Goal: Information Seeking & Learning: Learn about a topic

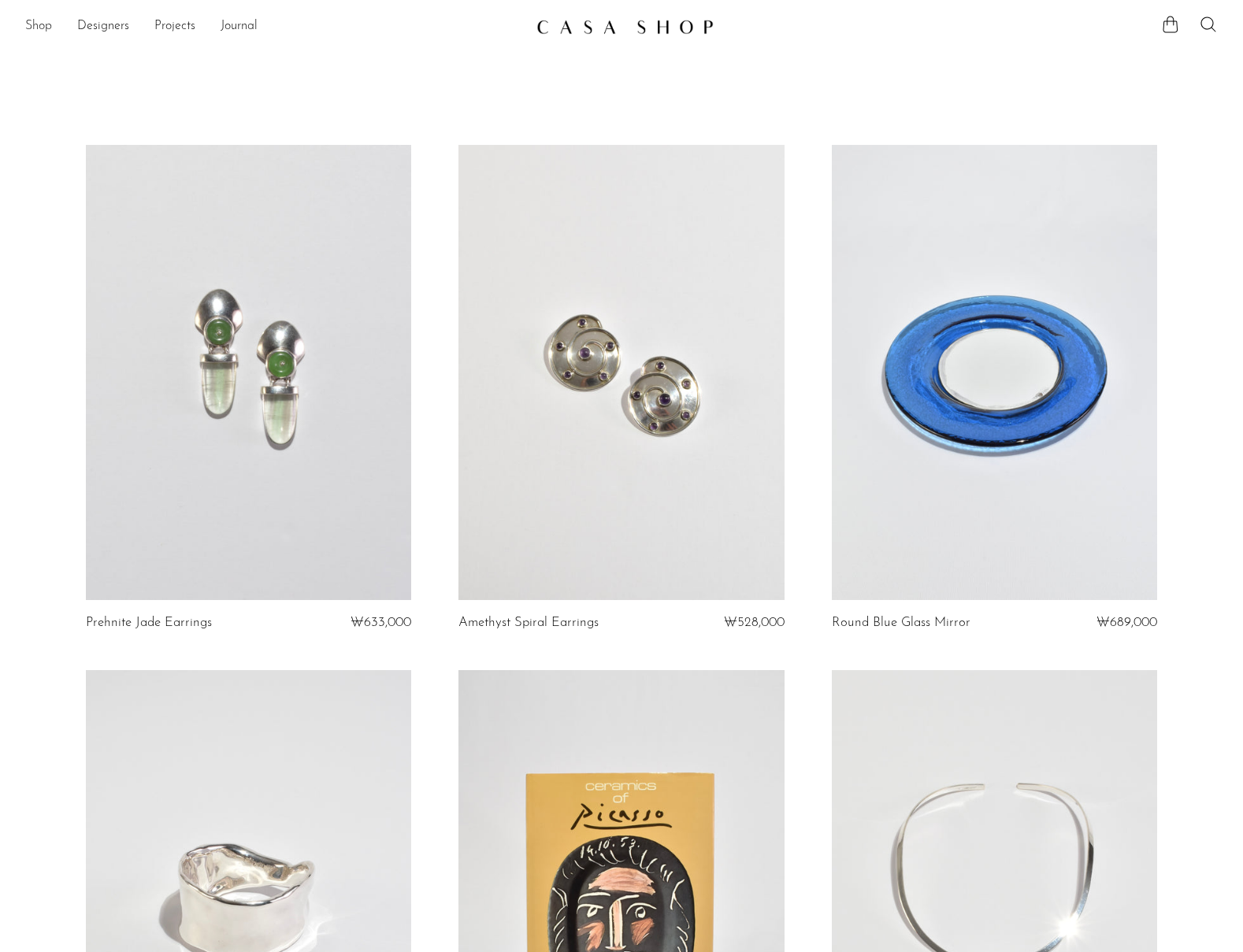
click at [45, 24] on link "Shop" at bounding box center [38, 27] width 27 height 20
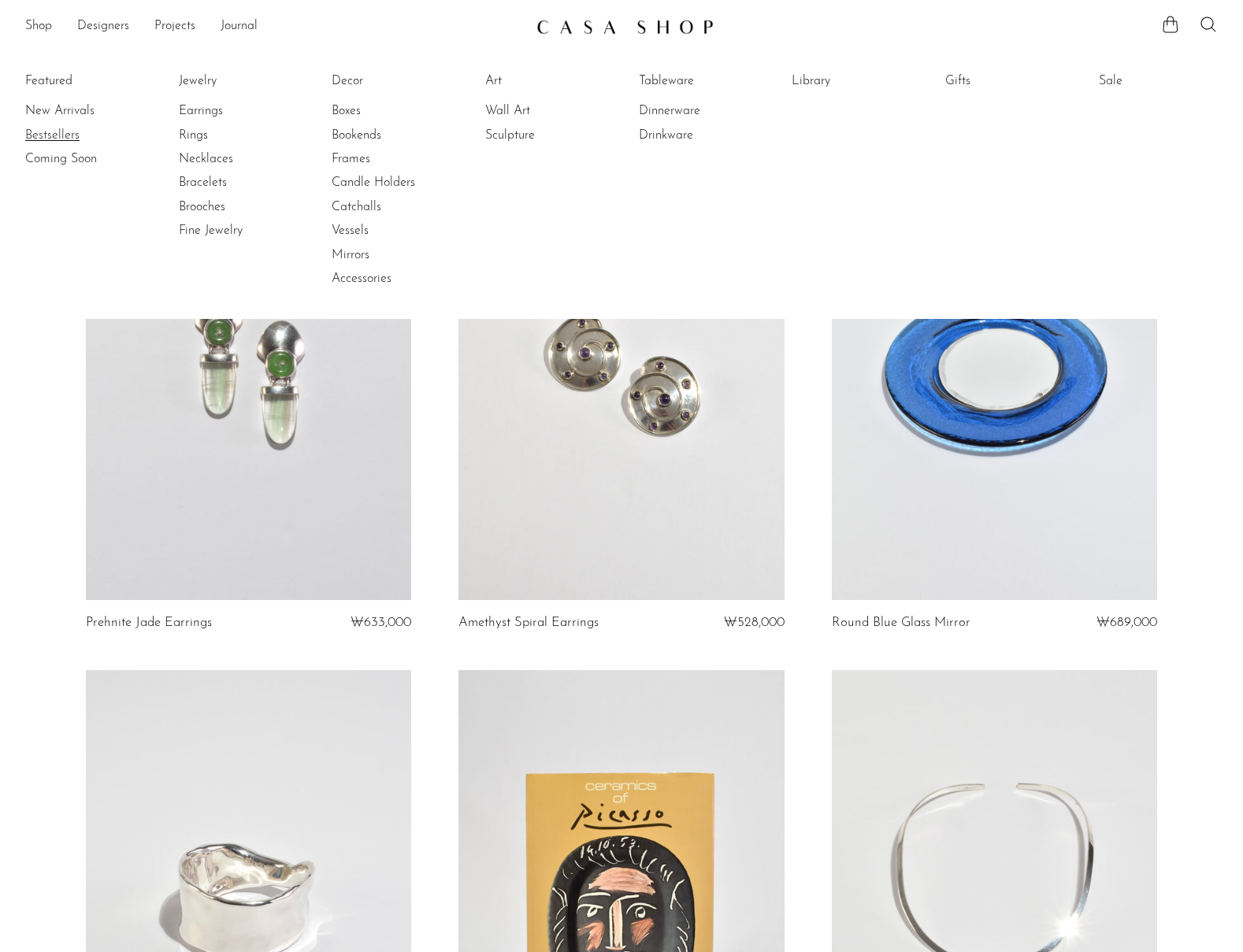
click at [70, 131] on link "Bestsellers" at bounding box center [83, 135] width 118 height 17
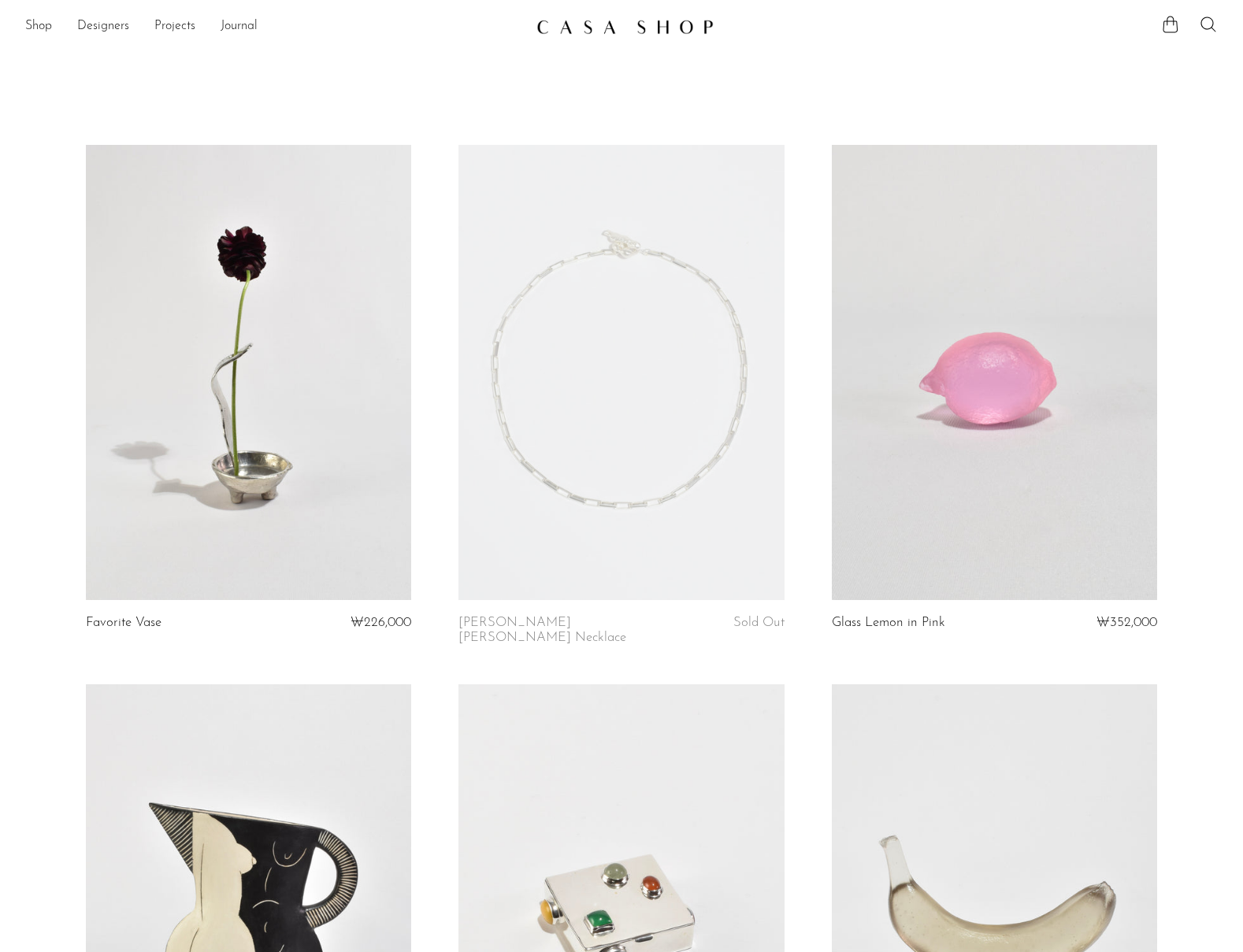
click at [282, 381] on link at bounding box center [248, 373] width 325 height 456
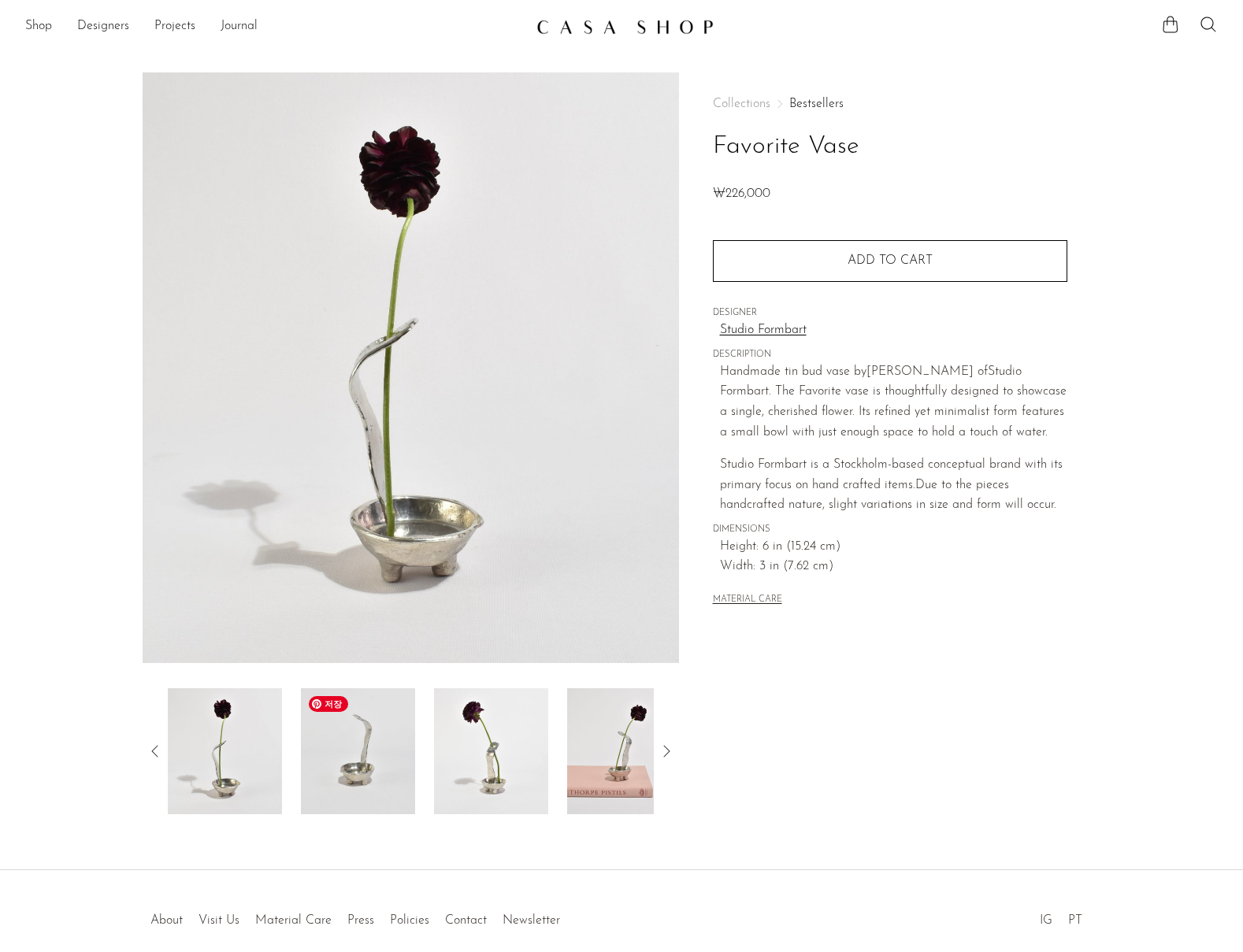
click at [348, 774] on img at bounding box center [358, 750] width 115 height 126
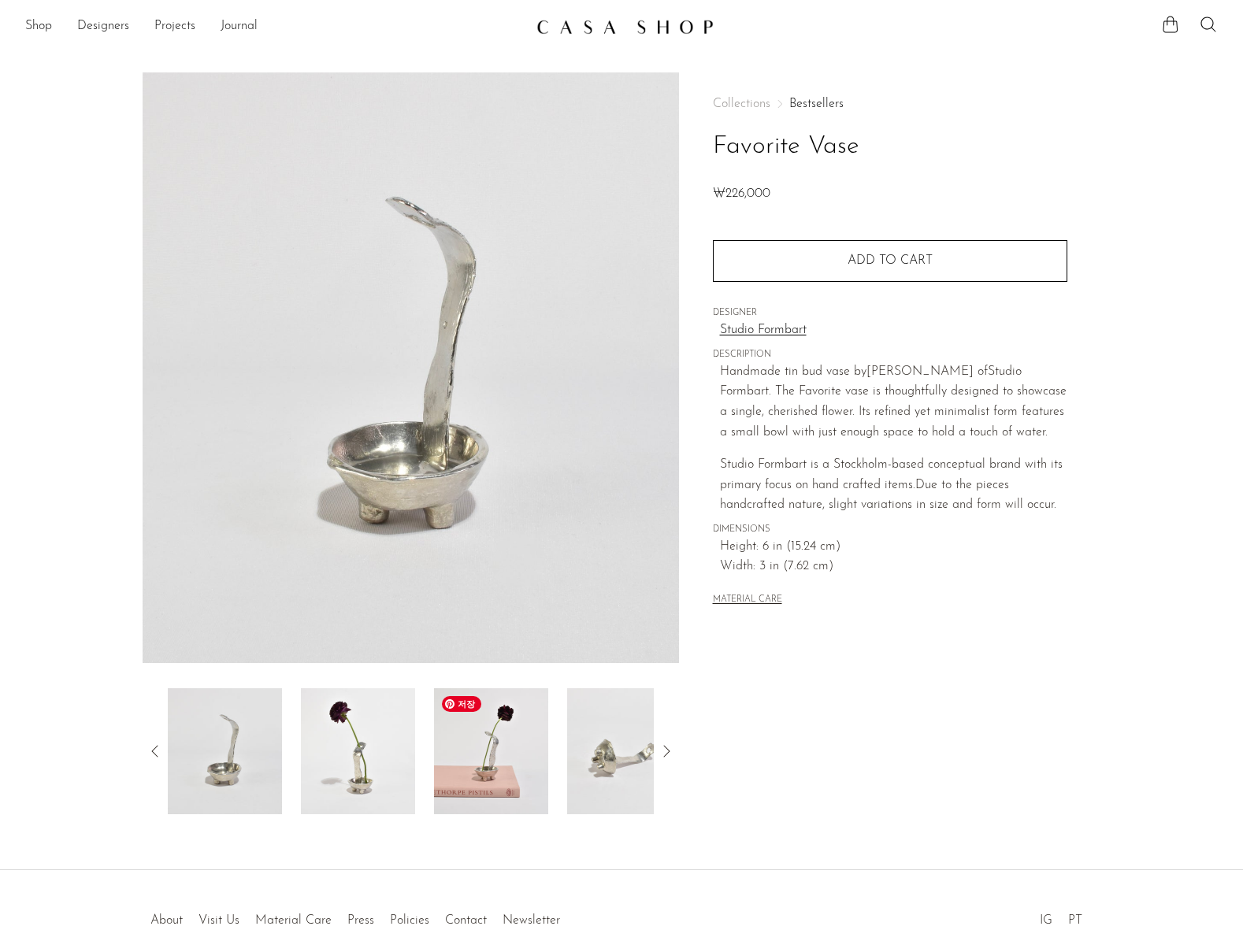
click at [490, 771] on img at bounding box center [490, 750] width 115 height 126
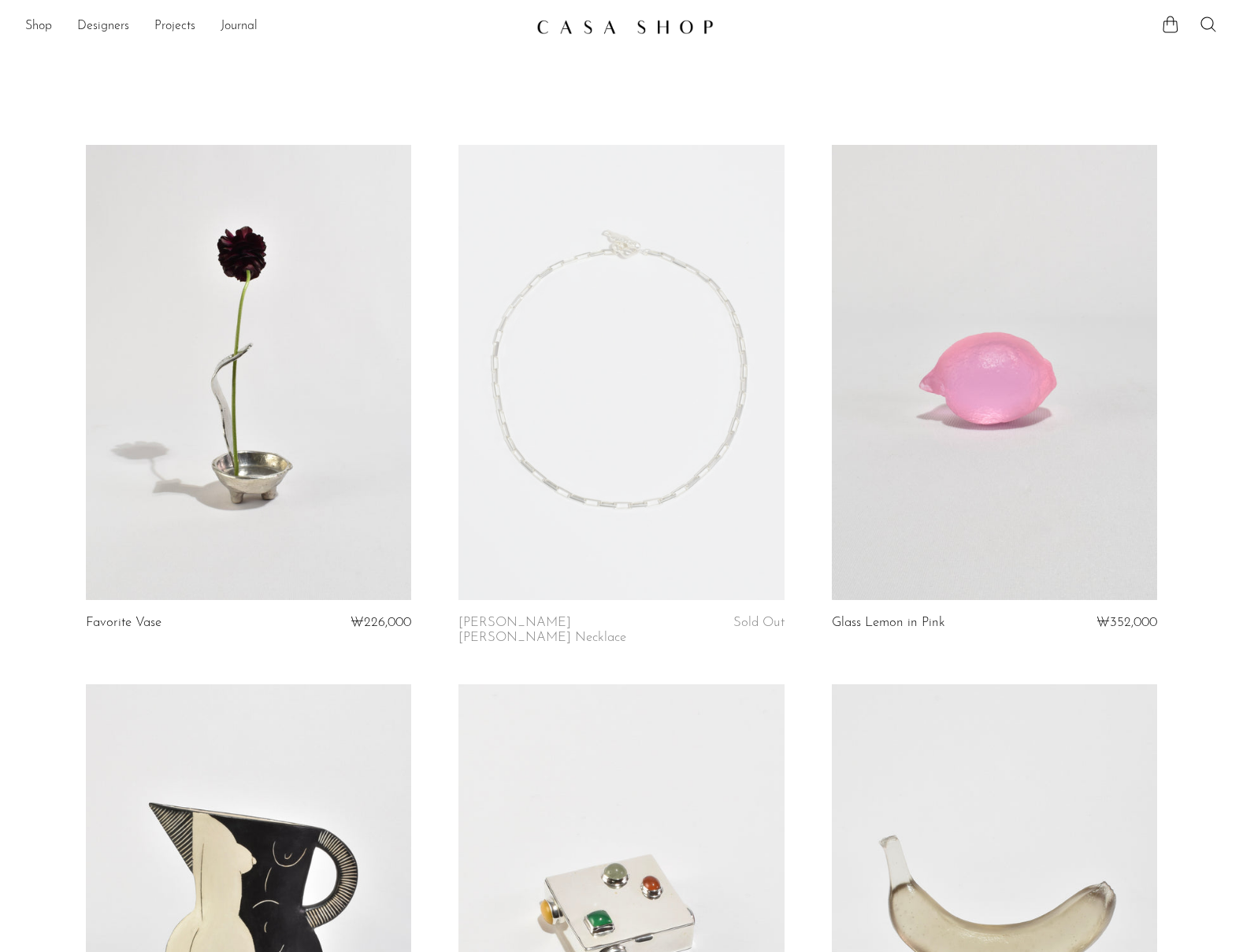
click at [205, 448] on link at bounding box center [248, 373] width 325 height 456
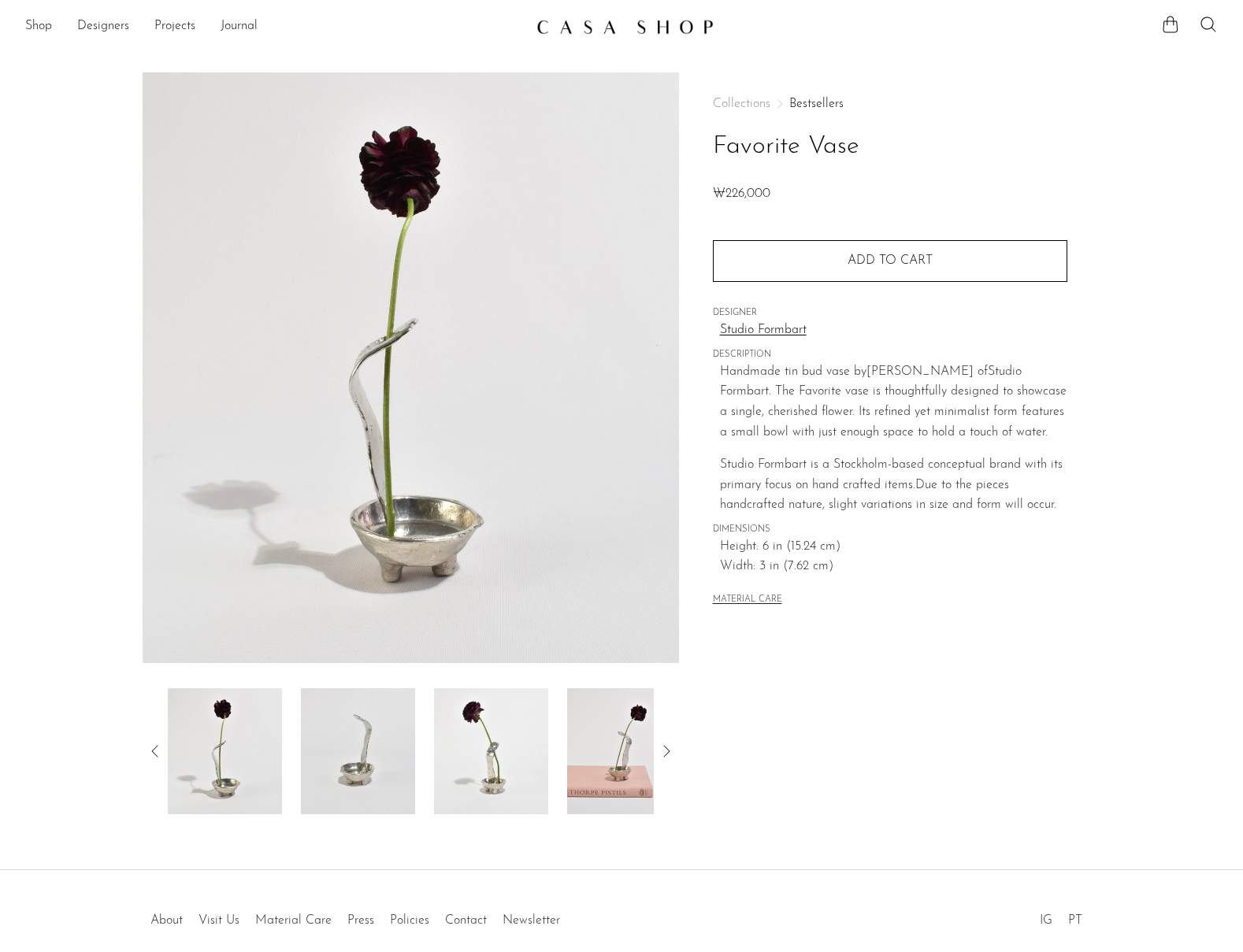
scroll to position [11, 0]
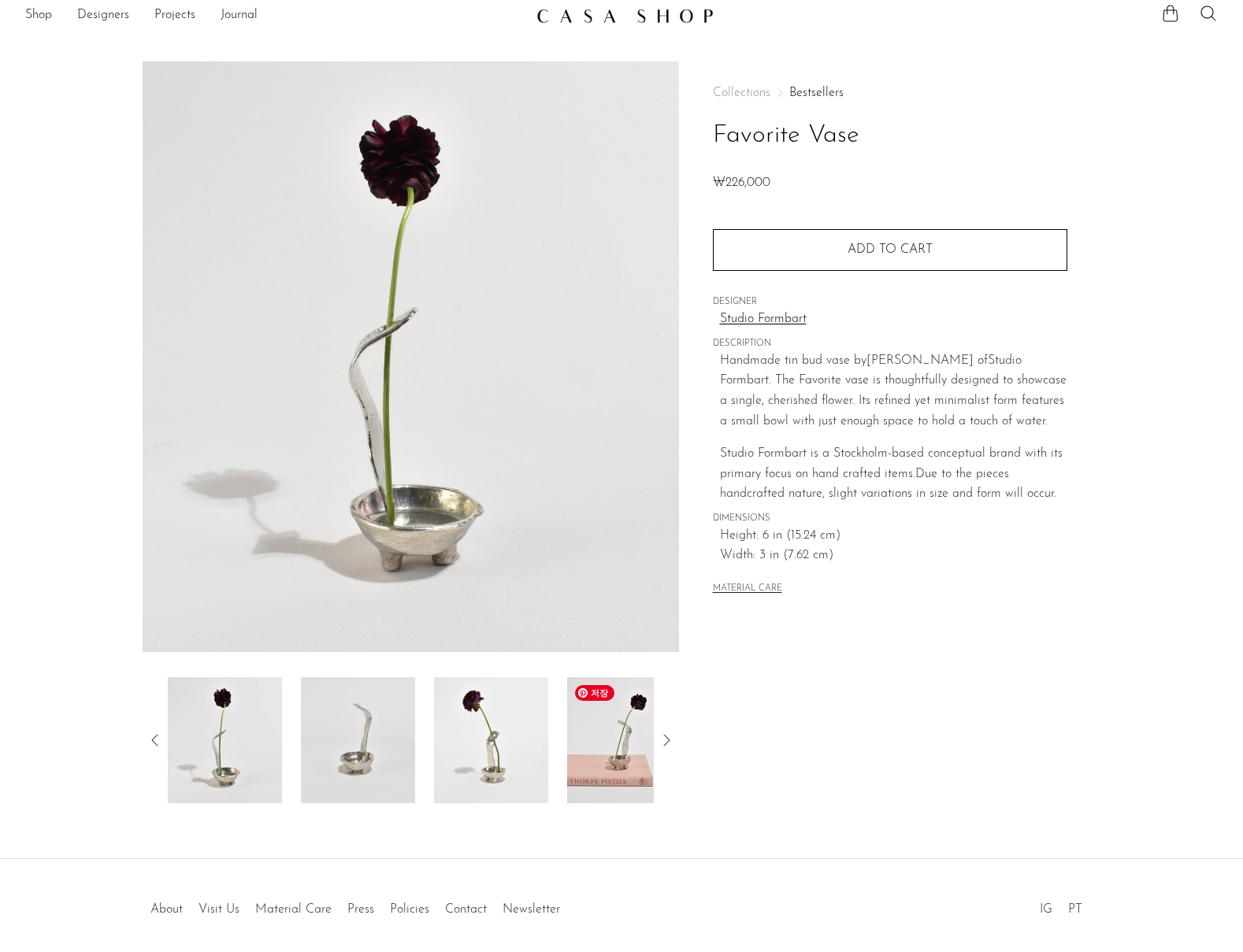
click at [619, 764] on img at bounding box center [624, 739] width 115 height 126
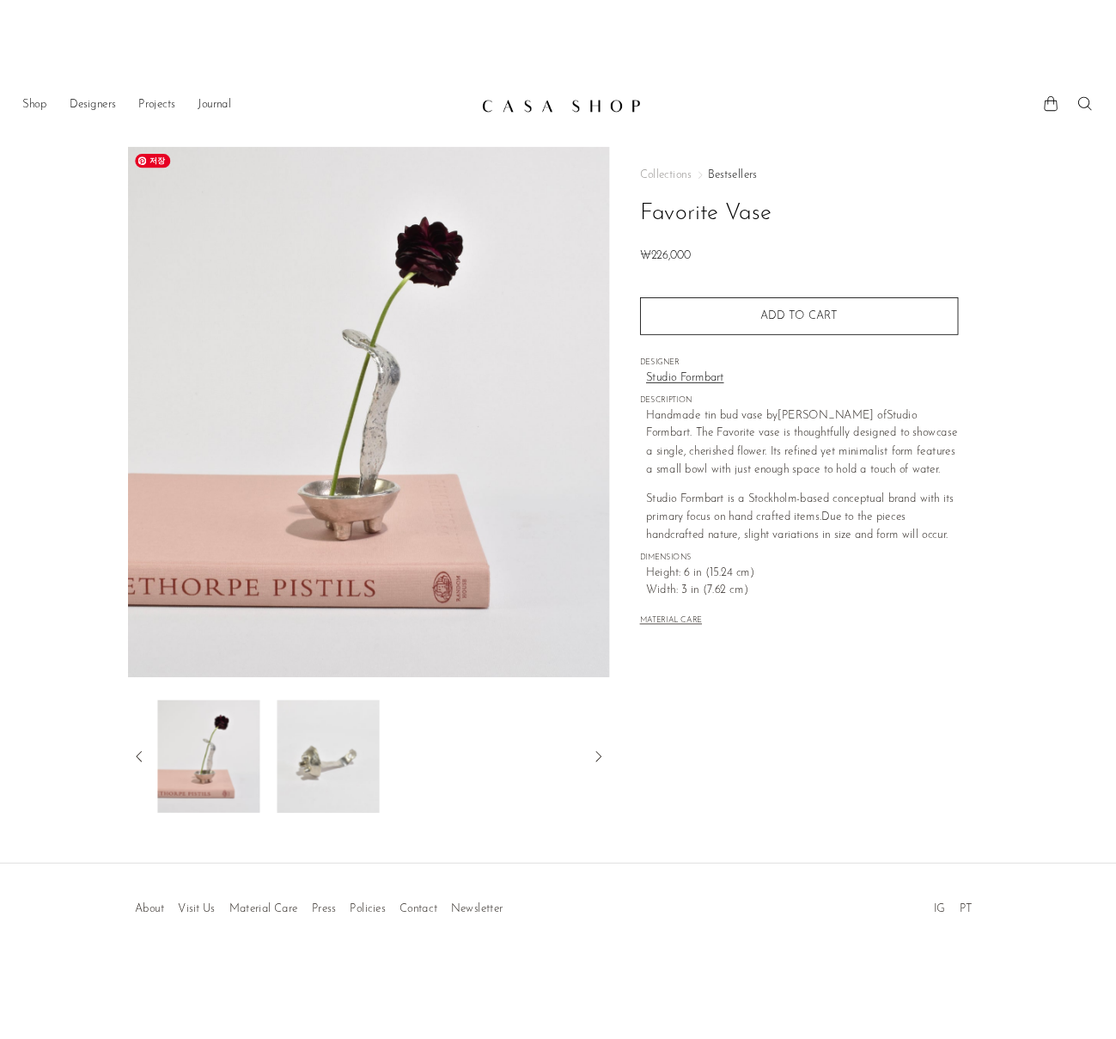
scroll to position [13, 0]
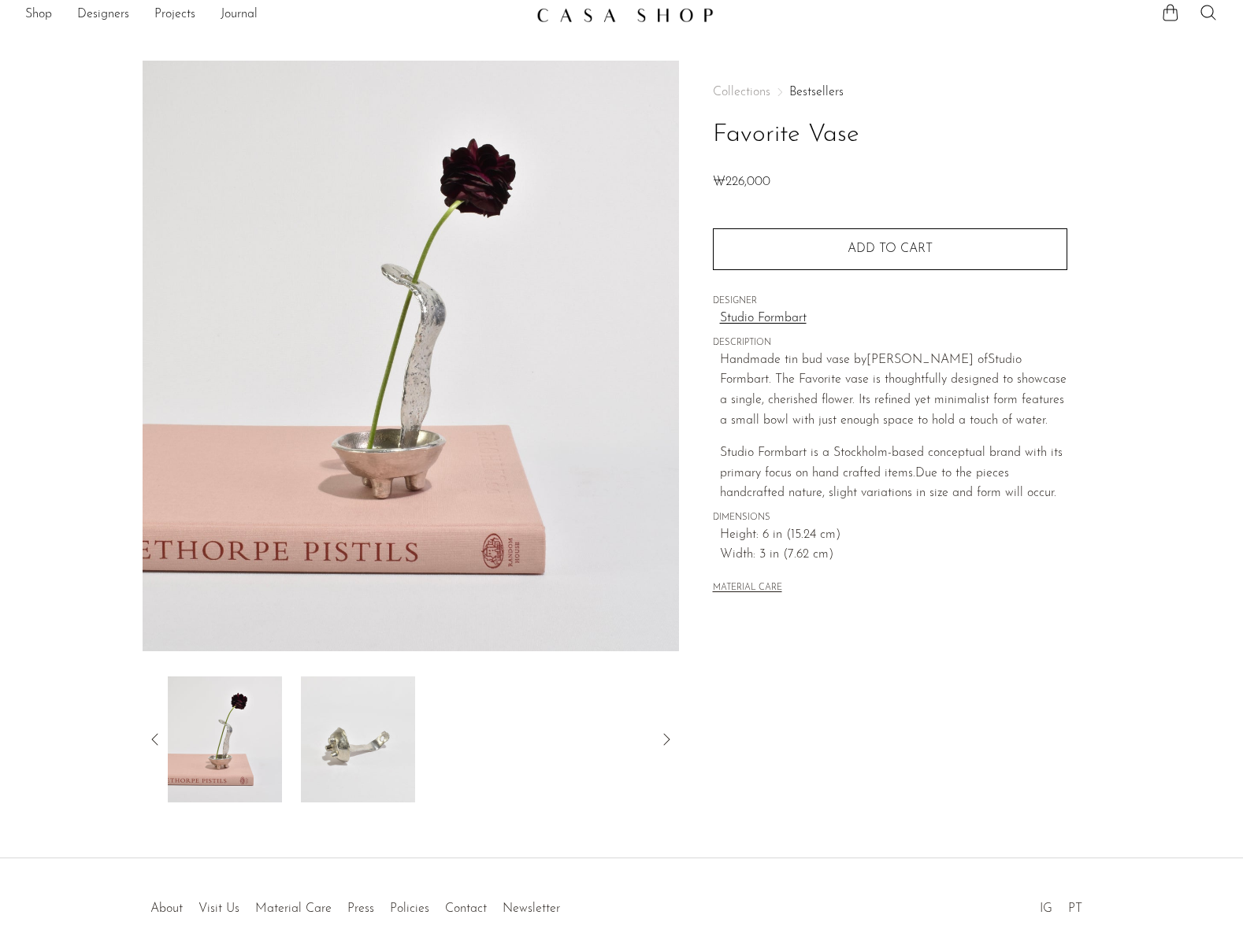
drag, startPoint x: 782, startPoint y: 182, endPoint x: 709, endPoint y: 184, distance: 73.0
click at [709, 184] on div "Collections Bestsellers Favorite Vase ₩226,000 Quantity 1 Add to cart" at bounding box center [890, 431] width 422 height 741
copy span "₩226,000"
click at [807, 441] on div "Handmade tin bud vase by Sarah E. Haukka of Studio Formbart. The Favorite vase …" at bounding box center [893, 427] width 347 height 154
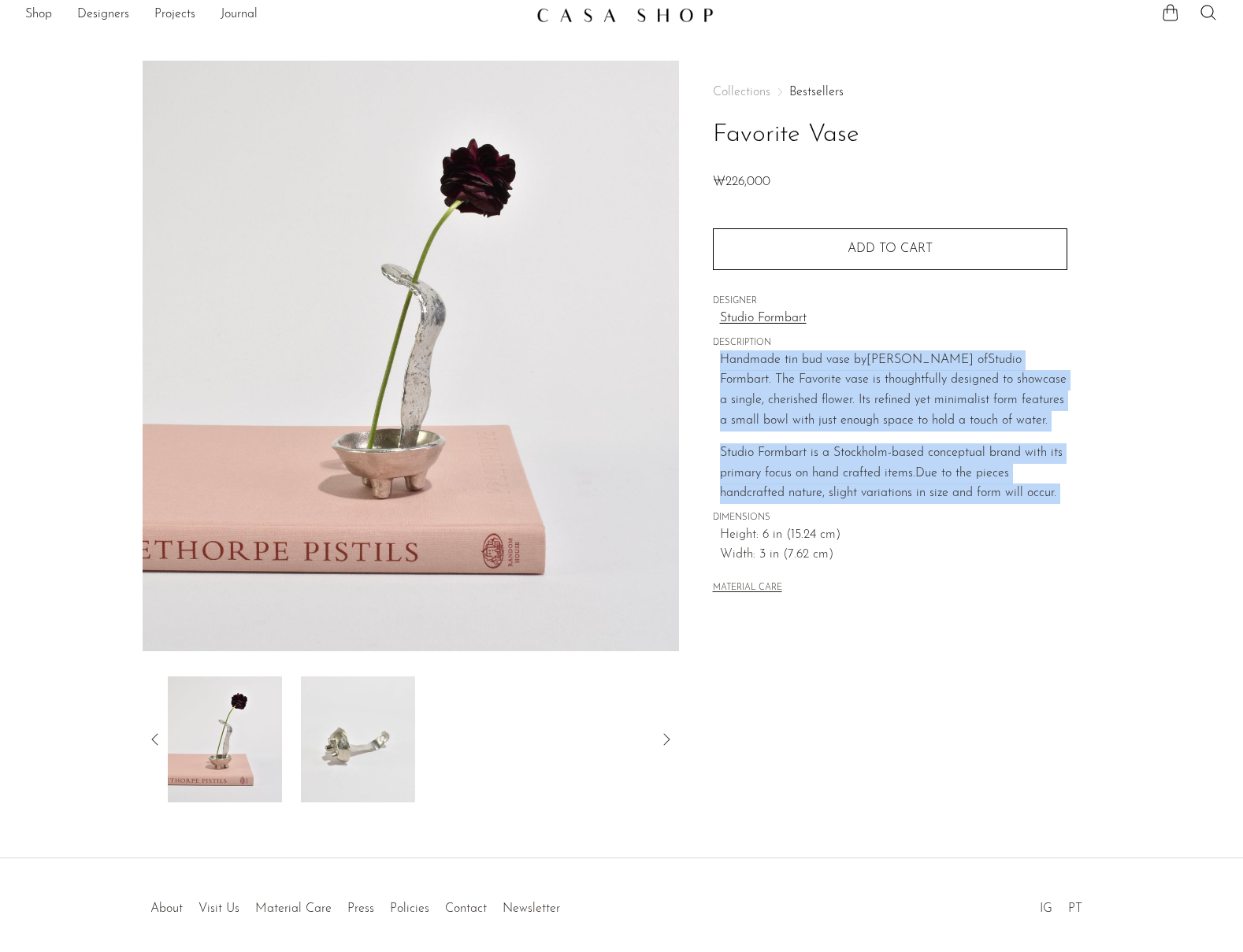
drag, startPoint x: 1062, startPoint y: 497, endPoint x: 718, endPoint y: 357, distance: 371.4
click at [718, 357] on div "Collections Bestsellers Favorite Vase ₩226,000 Quantity 1 Add to cart" at bounding box center [890, 342] width 355 height 563
copy div "Handmade tin bud vase by Sarah E. Haukka of Studio Formbart. The Favorite vase …"
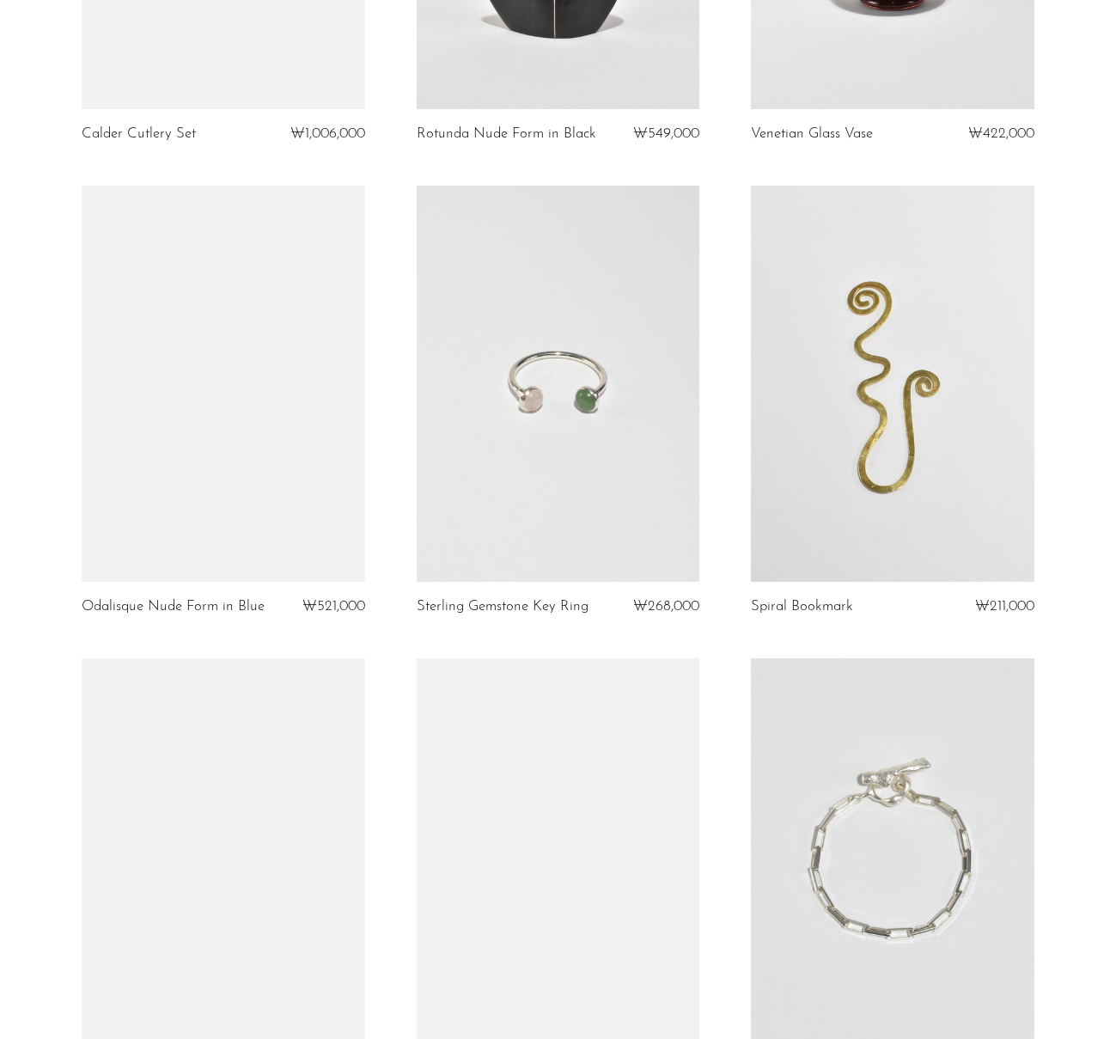
scroll to position [3343, 0]
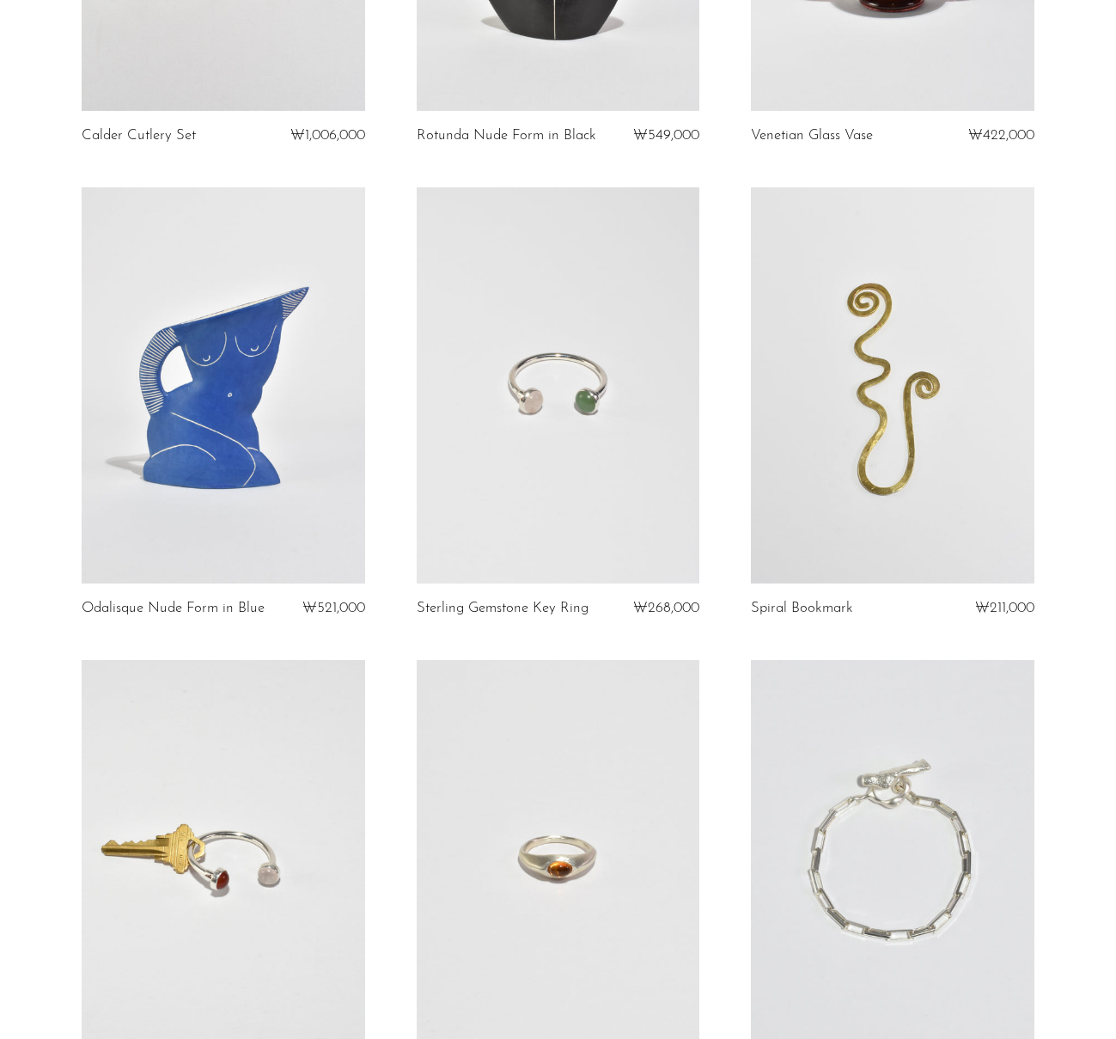
click at [572, 372] on link at bounding box center [559, 385] width 284 height 397
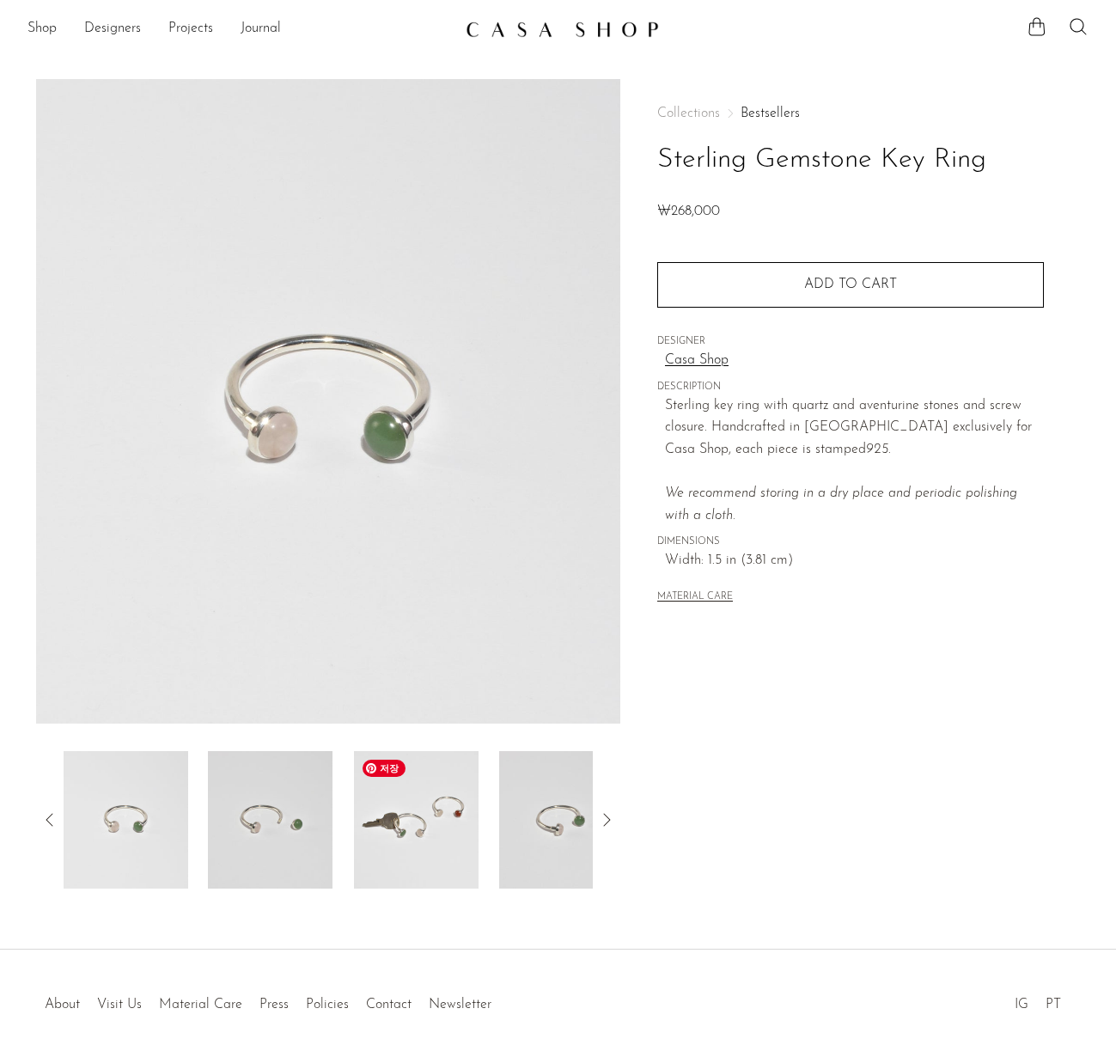
click at [431, 824] on img at bounding box center [416, 819] width 125 height 137
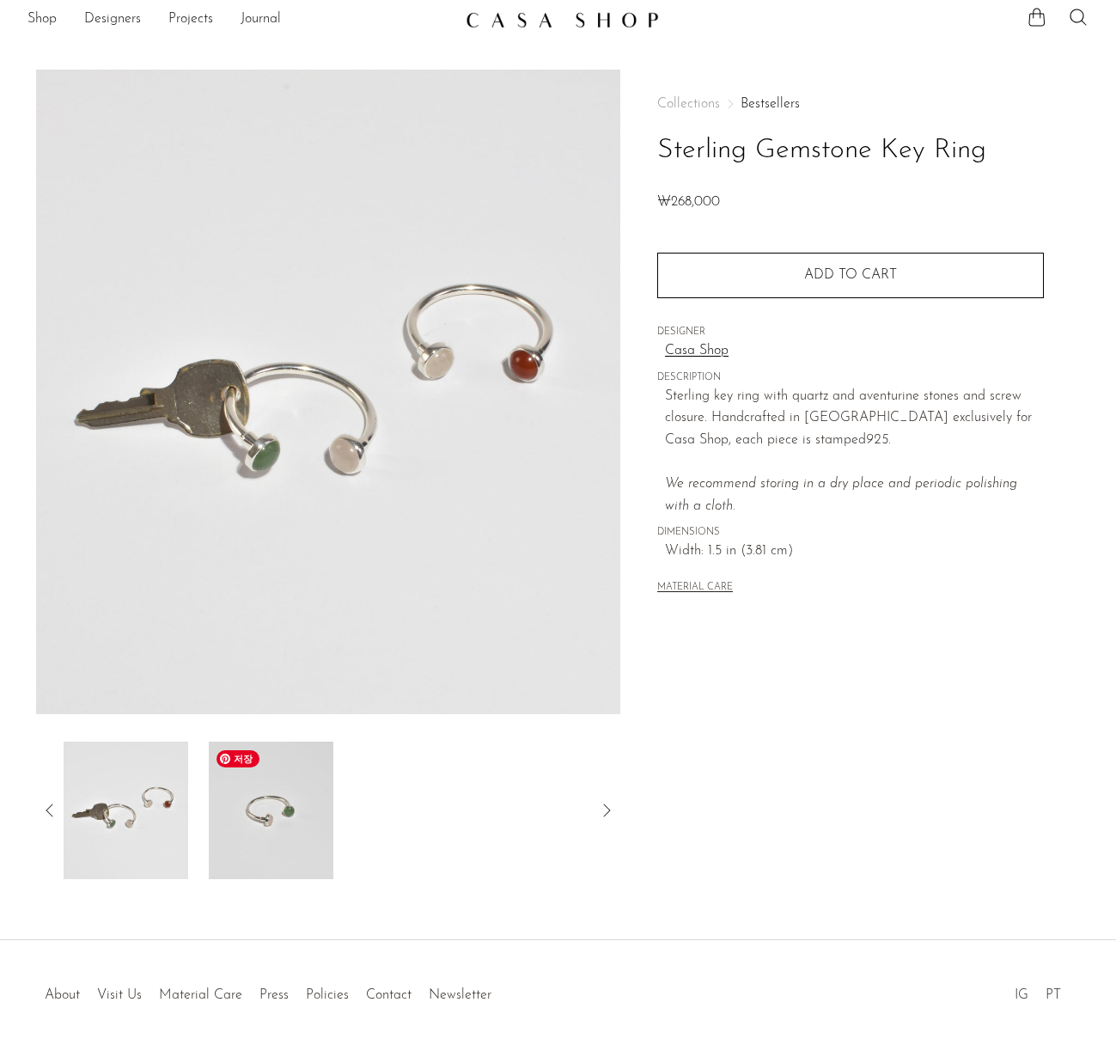
scroll to position [10, 0]
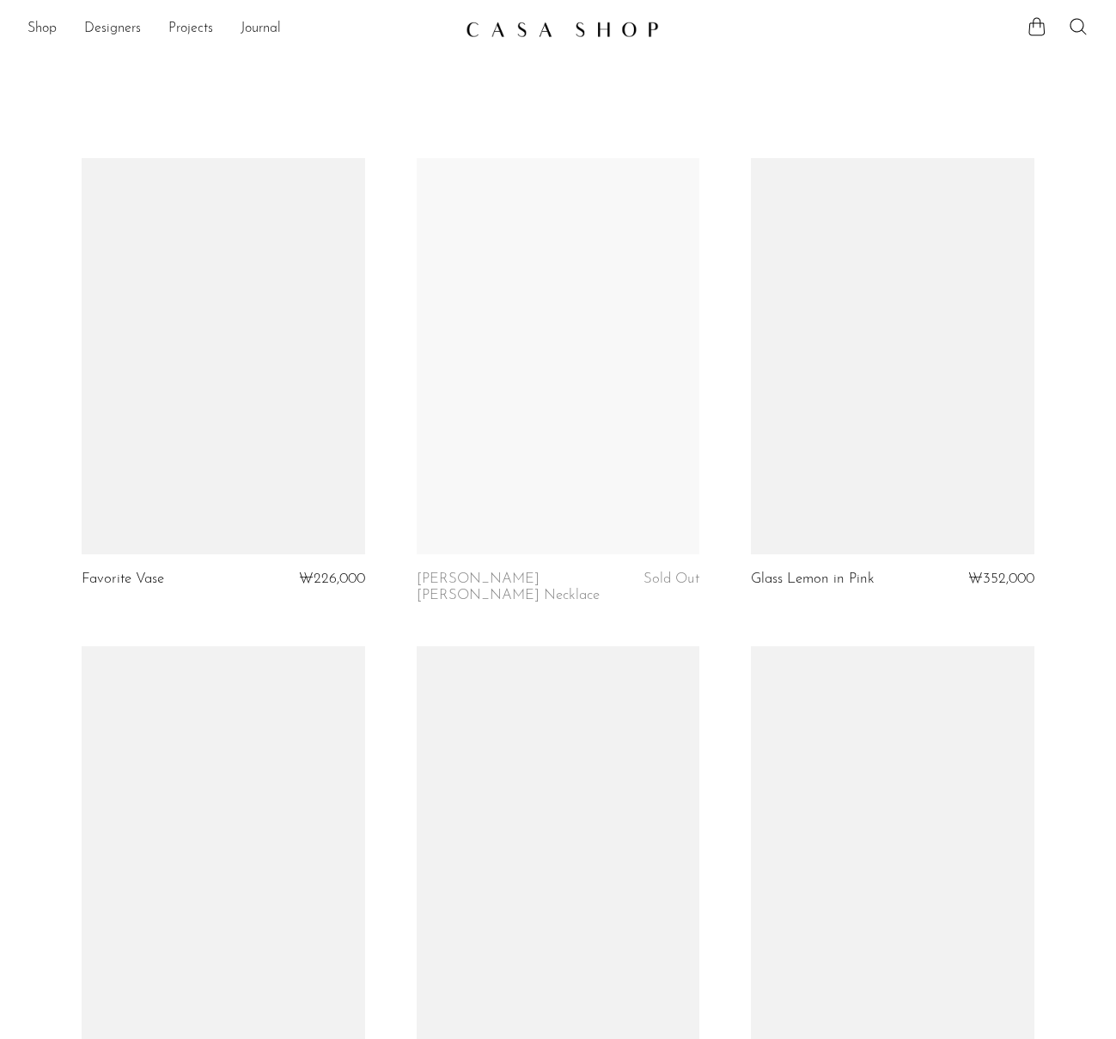
scroll to position [3343, 0]
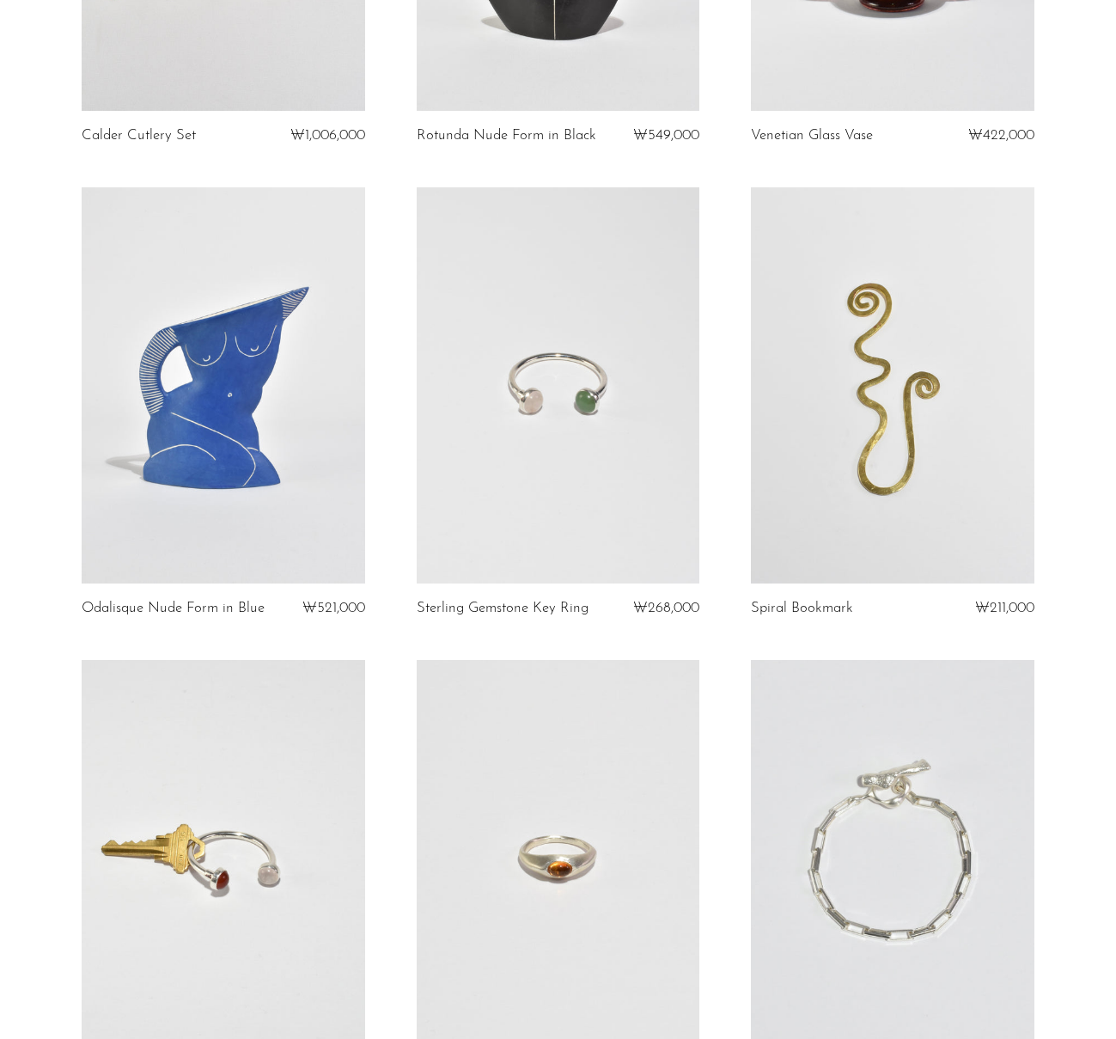
click at [869, 444] on link at bounding box center [893, 385] width 284 height 397
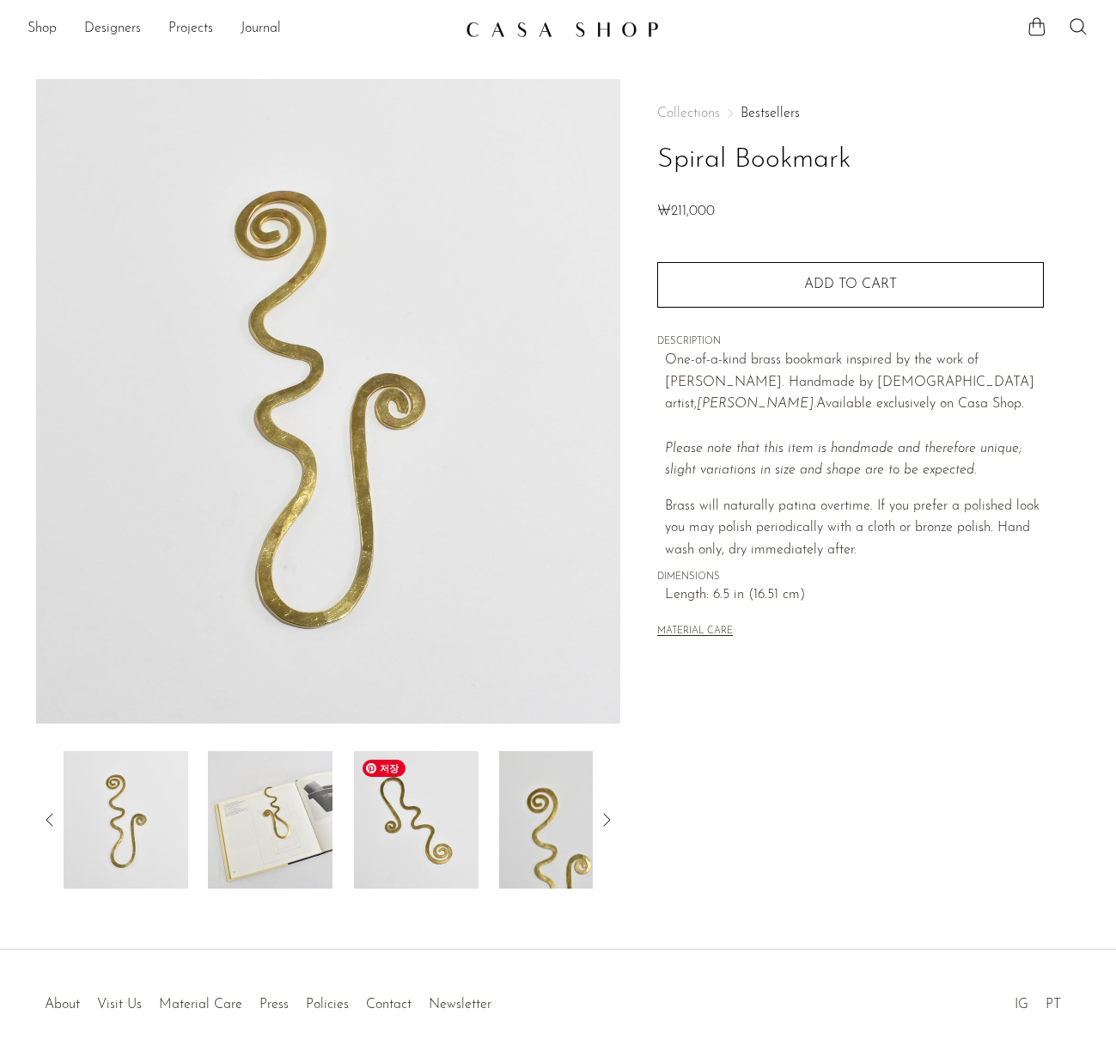
click at [408, 830] on img at bounding box center [416, 819] width 125 height 137
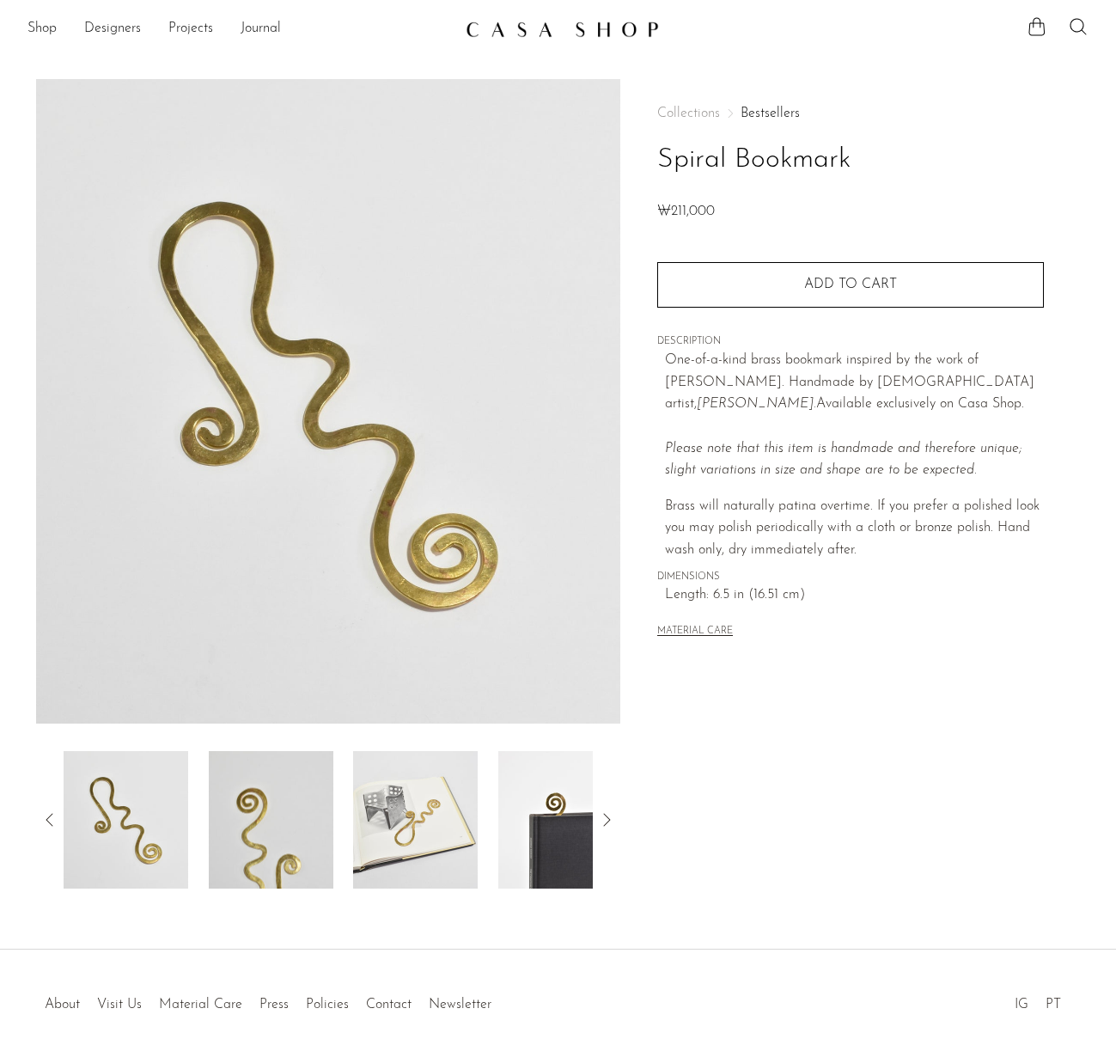
click at [52, 815] on icon at bounding box center [50, 819] width 21 height 21
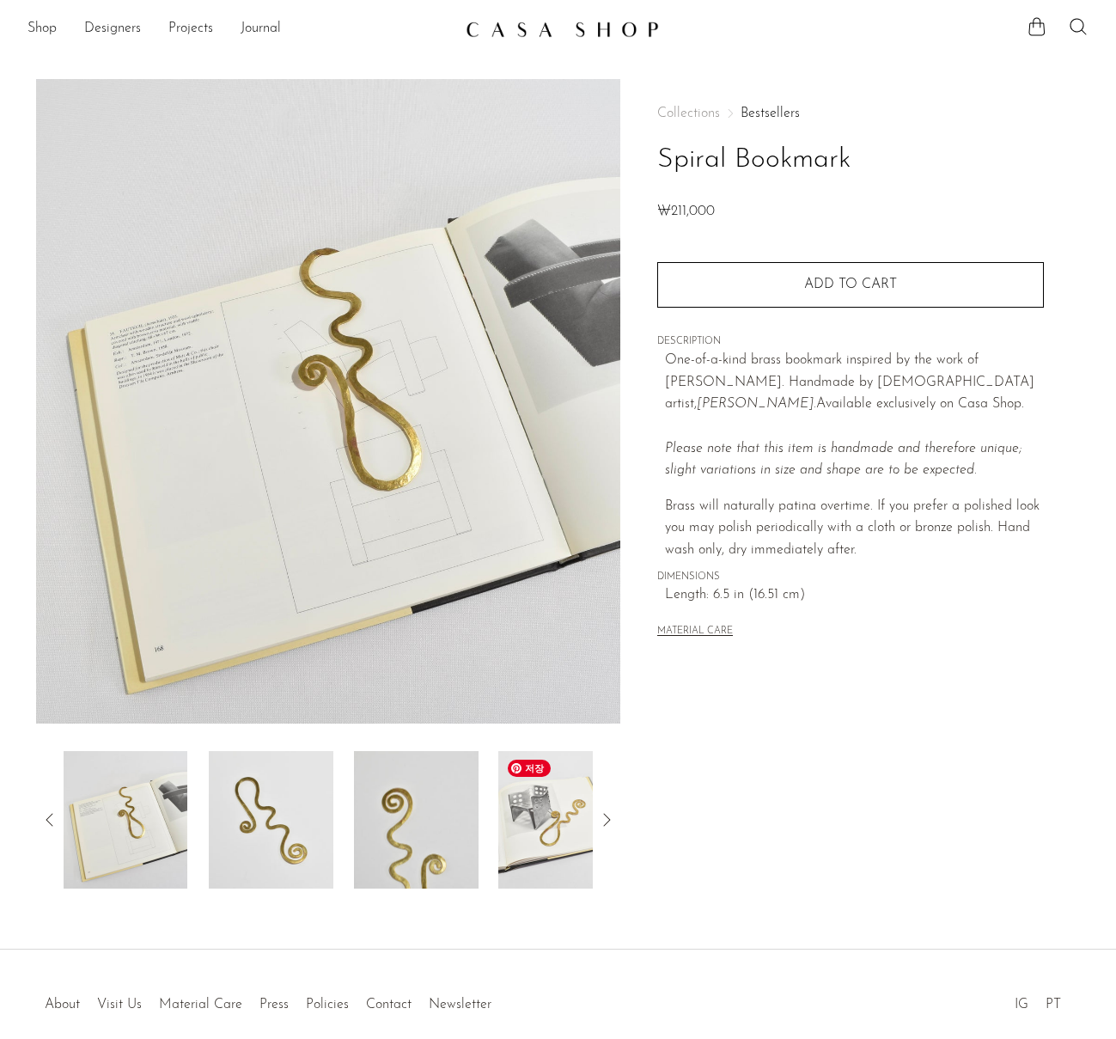
click at [529, 840] on img at bounding box center [561, 819] width 125 height 137
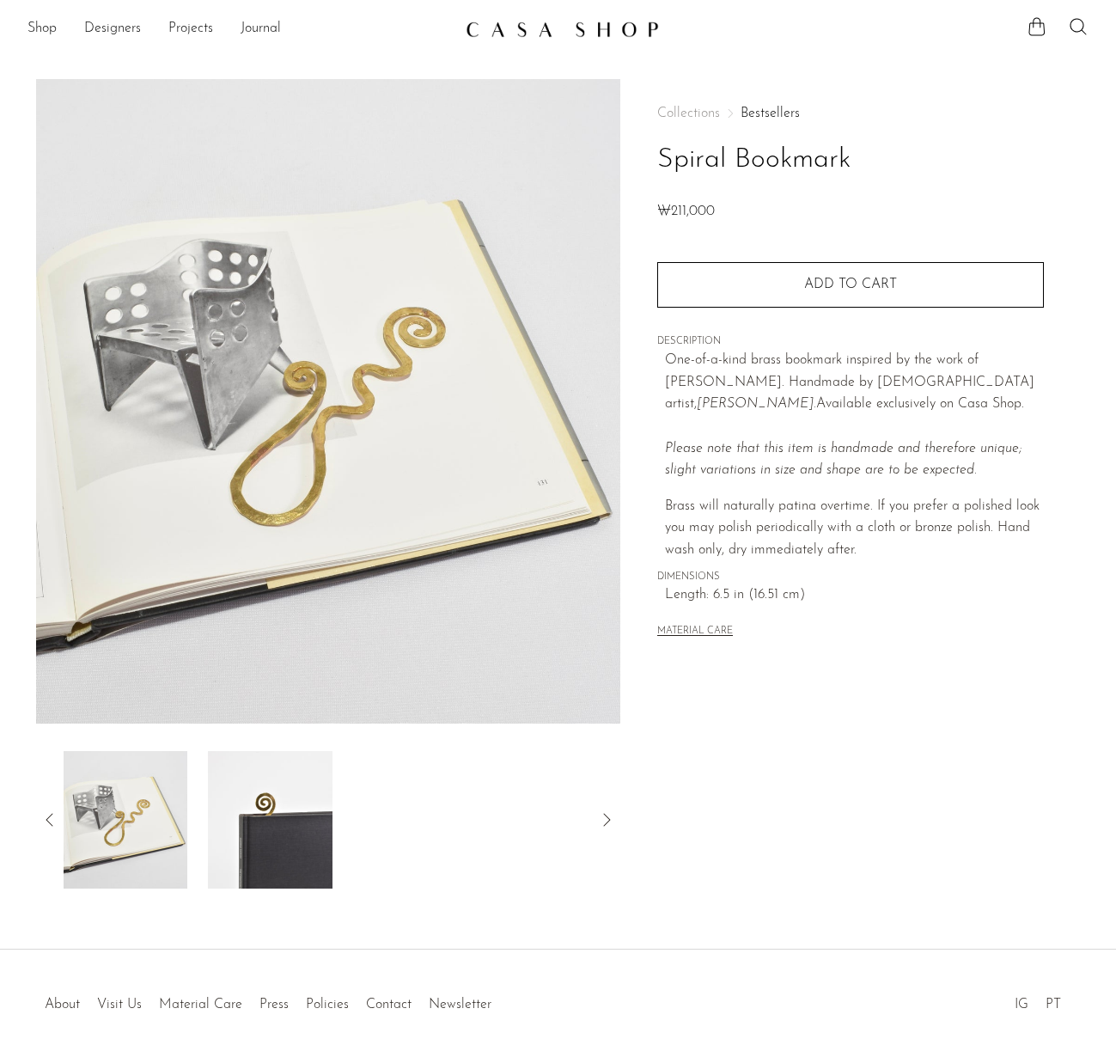
click at [44, 816] on icon at bounding box center [50, 819] width 21 height 21
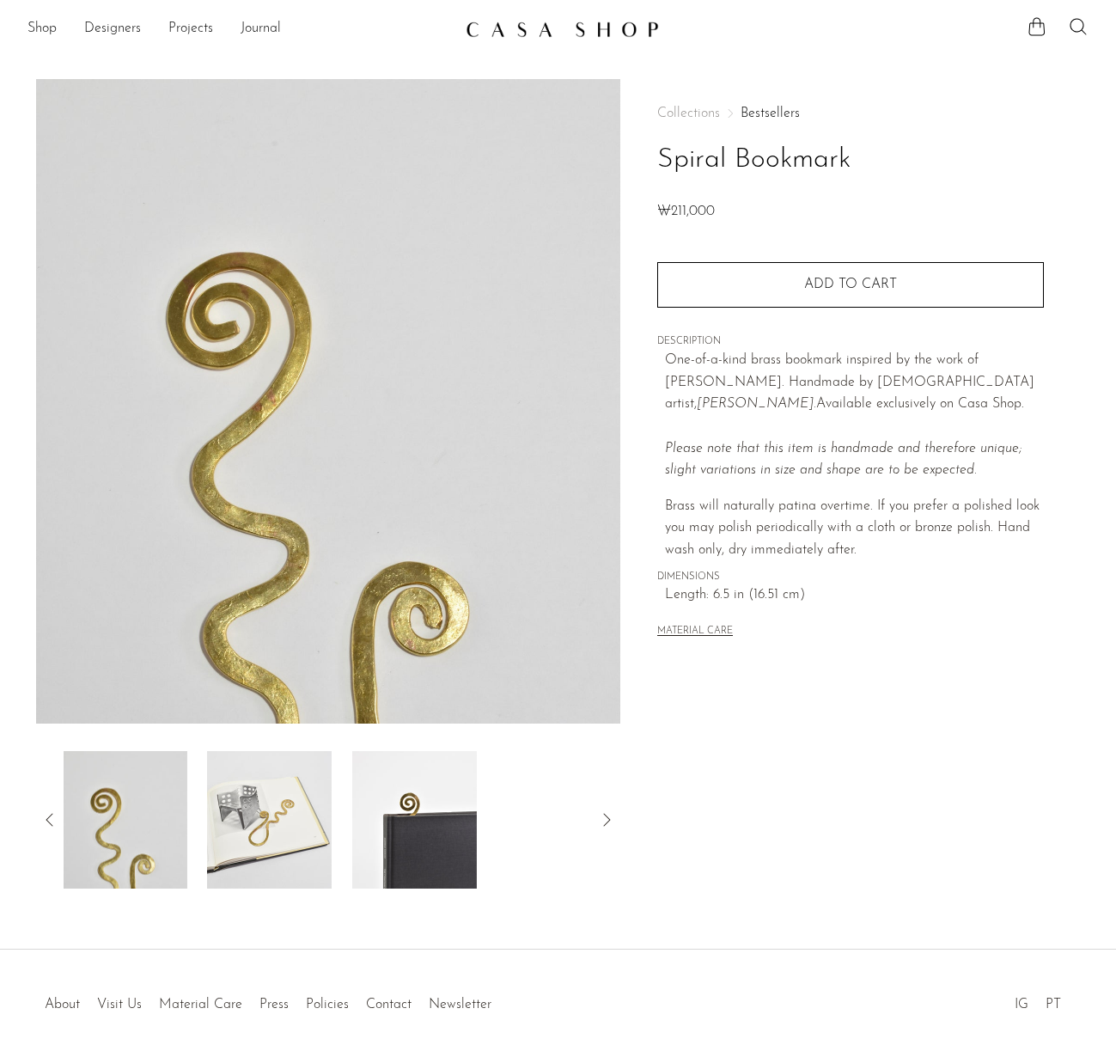
click at [44, 816] on icon at bounding box center [50, 819] width 21 height 21
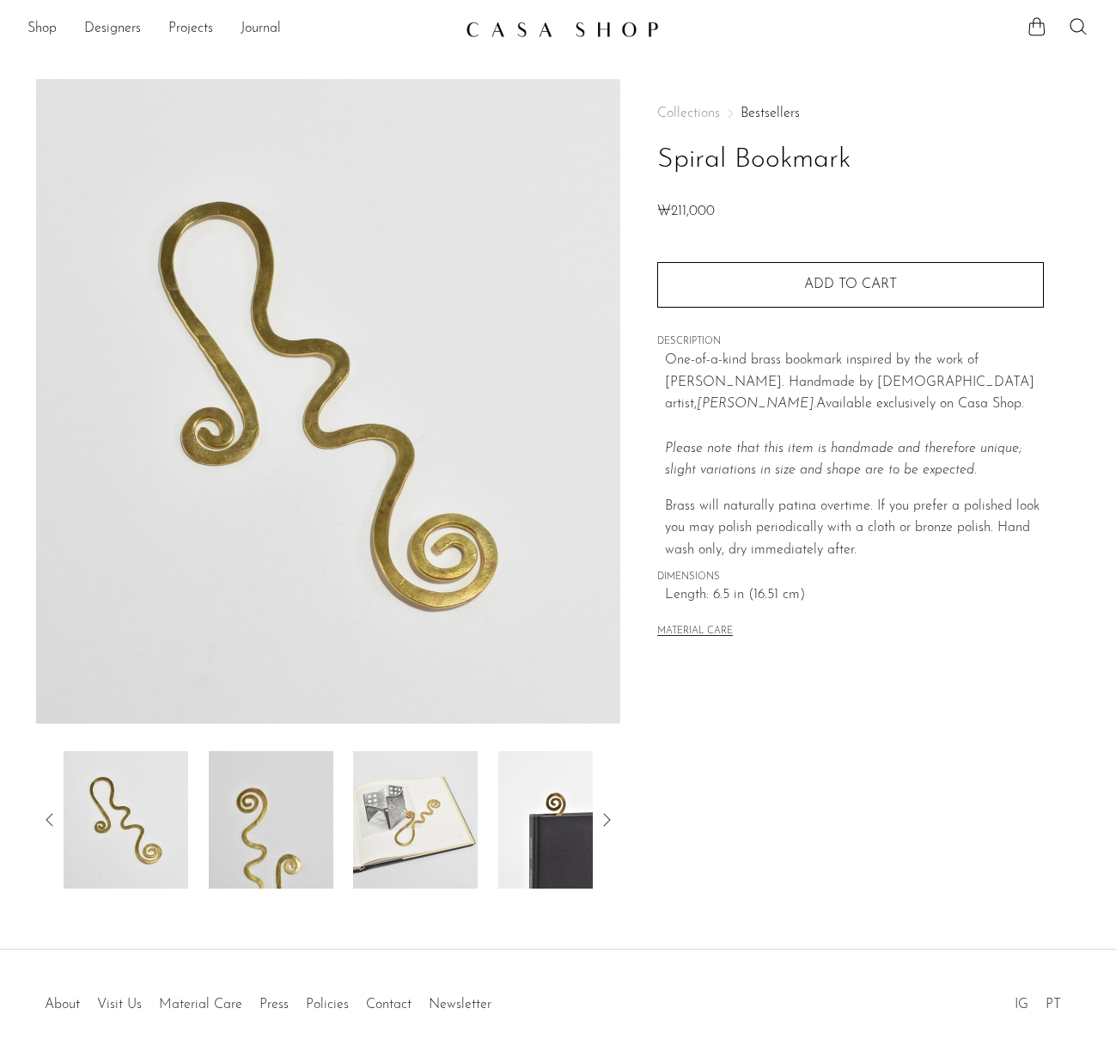
click at [40, 816] on icon at bounding box center [50, 819] width 21 height 21
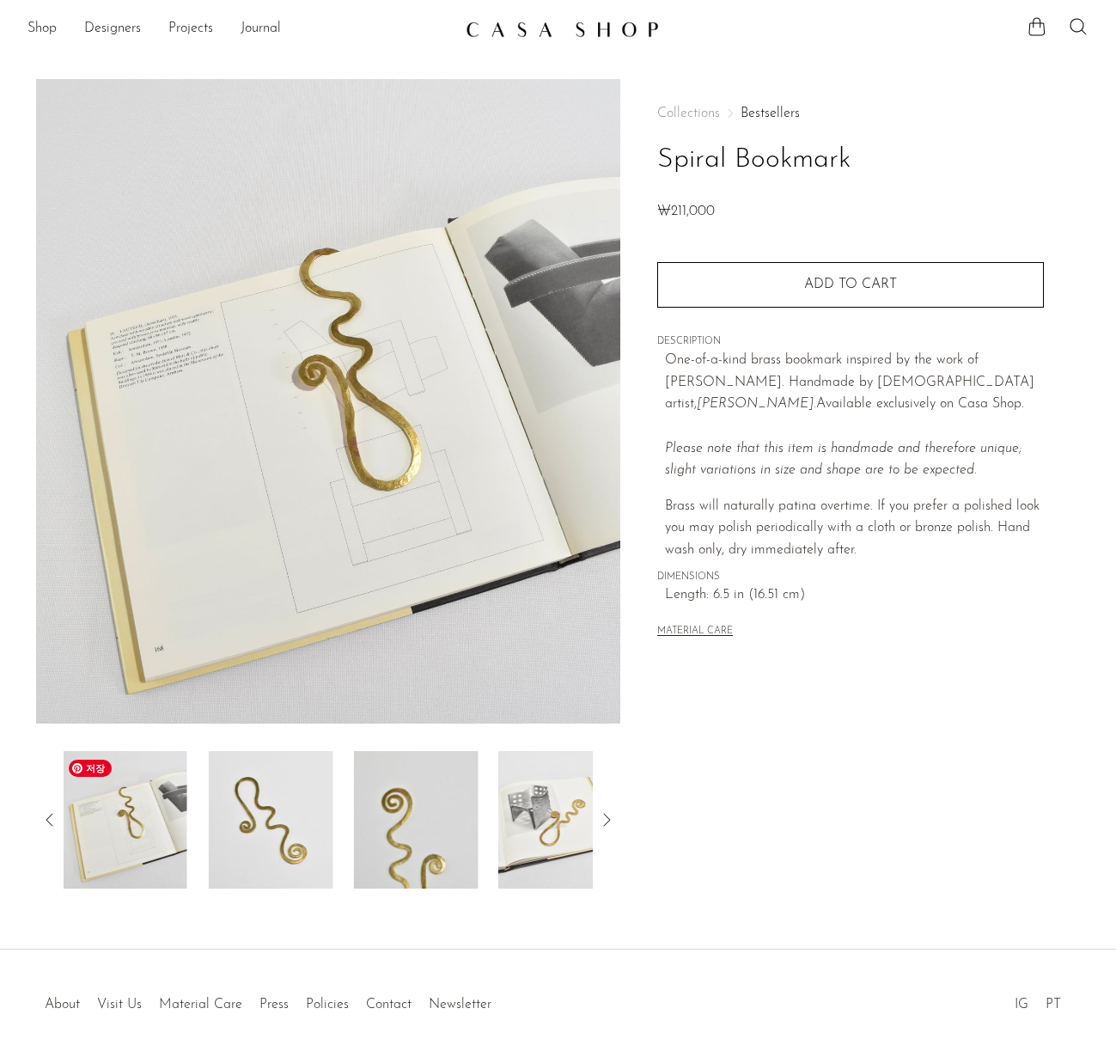
click at [114, 842] on img at bounding box center [125, 819] width 125 height 137
drag, startPoint x: 736, startPoint y: 213, endPoint x: 638, endPoint y: 208, distance: 98.1
click at [638, 208] on div "Collections Bestsellers Spiral Bookmark ₩211,000 Quantity 1 Add to cart" at bounding box center [850, 483] width 460 height 809
copy span "₩211,000"
drag, startPoint x: 875, startPoint y: 151, endPoint x: 885, endPoint y: 153, distance: 10.5
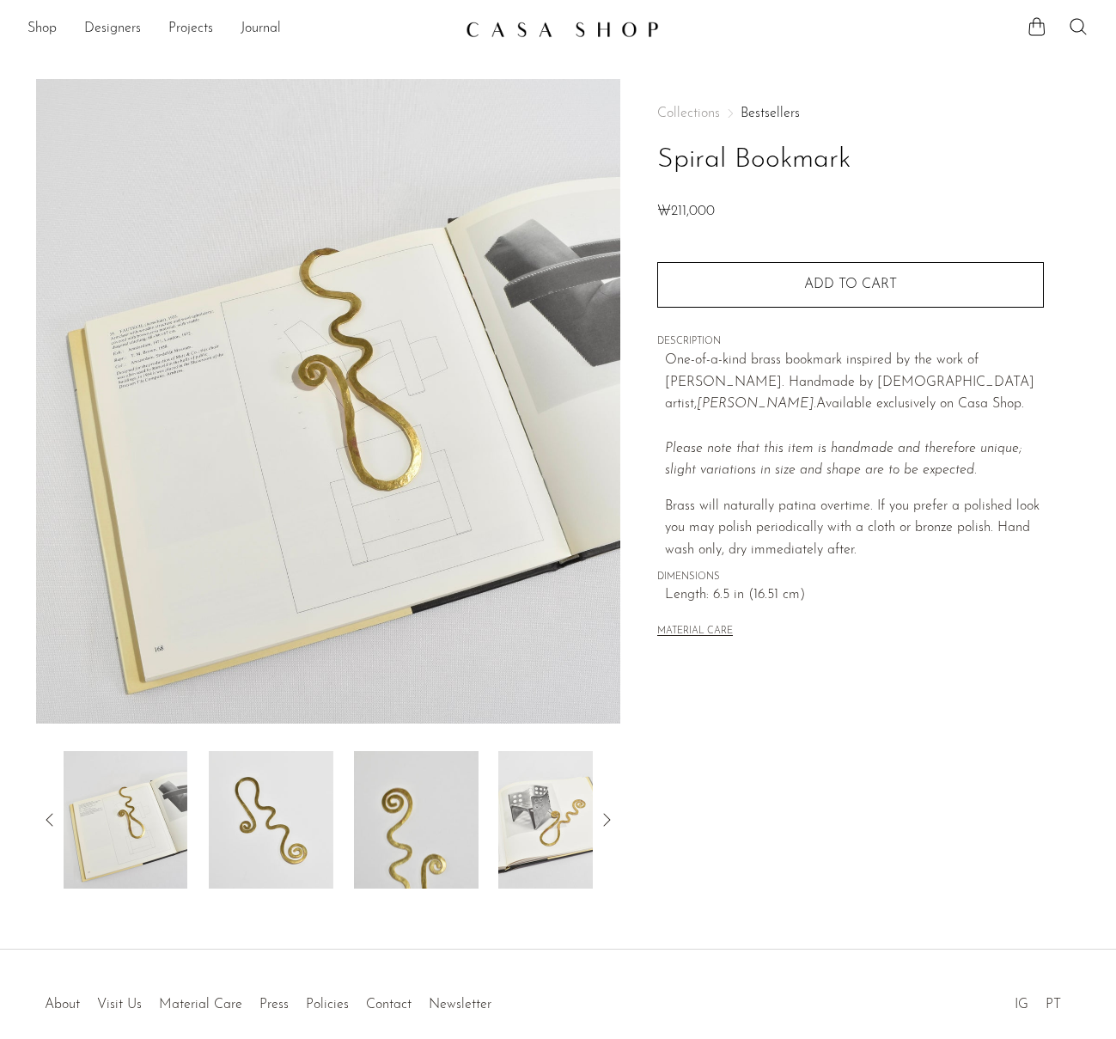
click at [875, 151] on h1 "Spiral Bookmark" at bounding box center [850, 160] width 387 height 44
click at [919, 412] on p "One-of-a-kind brass bookmark inspired by the work of Alexander Calder. Handmade…" at bounding box center [854, 416] width 379 height 132
drag, startPoint x: 908, startPoint y: 381, endPoint x: 980, endPoint y: 394, distance: 72.6
click at [980, 394] on p "One-of-a-kind brass bookmark inspired by the work of Alexander Calder. Handmade…" at bounding box center [854, 416] width 379 height 132
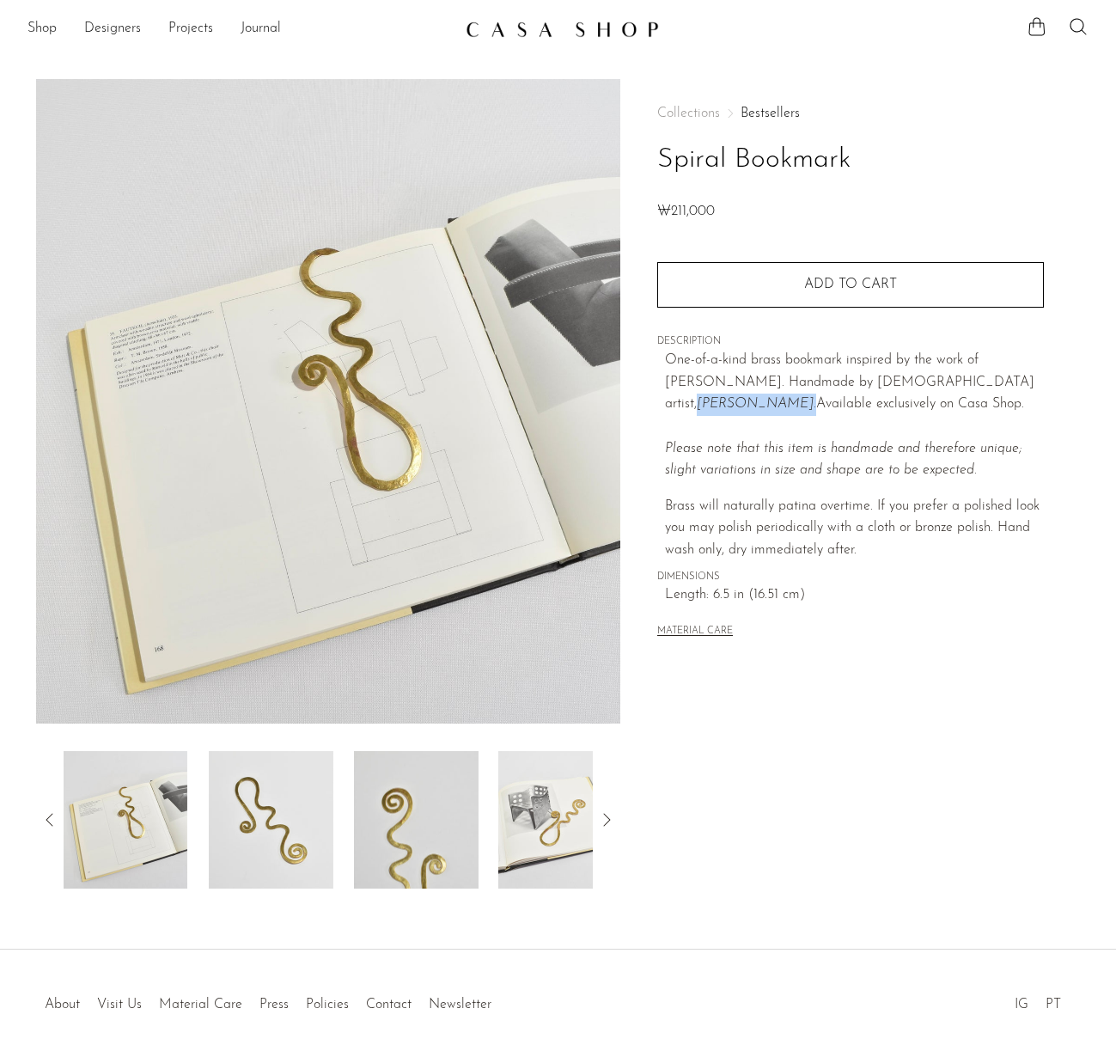
drag, startPoint x: 906, startPoint y: 384, endPoint x: 692, endPoint y: 397, distance: 214.4
click at [697, 397] on em "Sebastião Lobo." at bounding box center [756, 404] width 119 height 14
copy em "Sebastião Lobo"
drag, startPoint x: 758, startPoint y: 500, endPoint x: 820, endPoint y: 528, distance: 68.1
click at [758, 500] on p "Brass will naturally patina overtime. If you prefer a polished look you may pol…" at bounding box center [854, 529] width 379 height 66
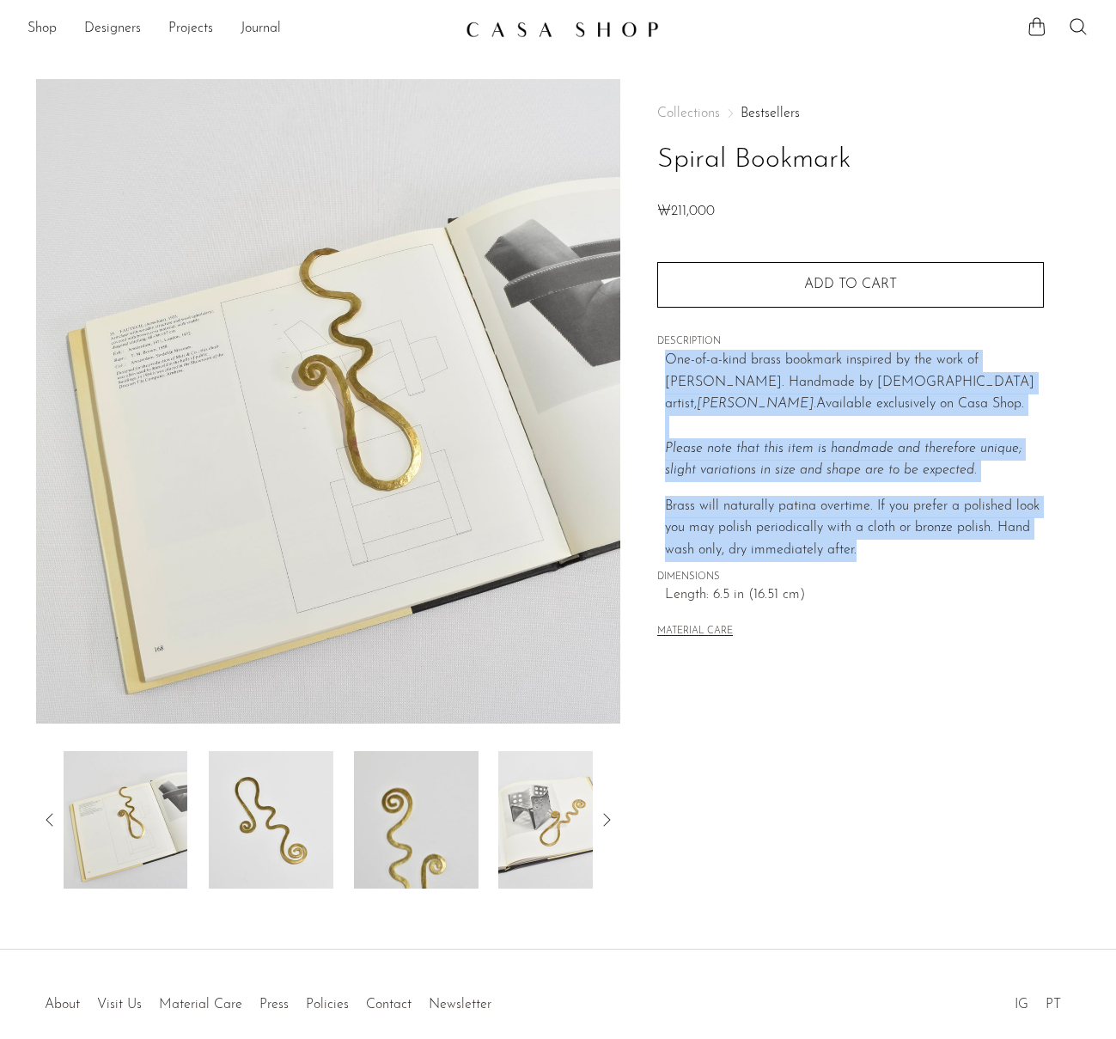
drag, startPoint x: 870, startPoint y: 552, endPoint x: 649, endPoint y: 370, distance: 287.0
click at [649, 370] on div "Collections Bestsellers Spiral Bookmark ₩211,000 Quantity 1 Add to cart" at bounding box center [850, 483] width 460 height 809
copy div "One-of-a-kind brass bookmark inspired by the work of Alexander Calder. Handmade…"
